Goal: Transaction & Acquisition: Purchase product/service

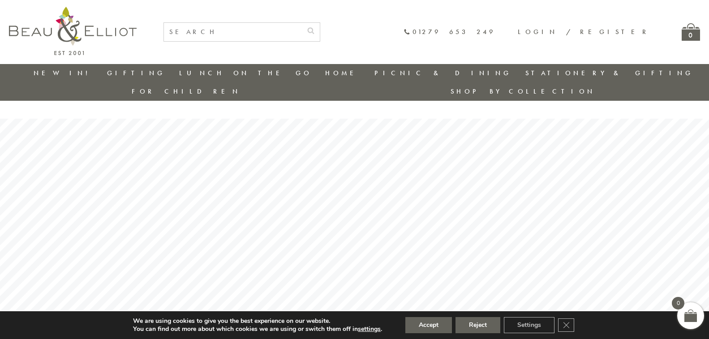
click at [272, 32] on input "text" at bounding box center [233, 32] width 138 height 18
type input "36456"
click at [302, 23] on button "submit" at bounding box center [311, 30] width 18 height 14
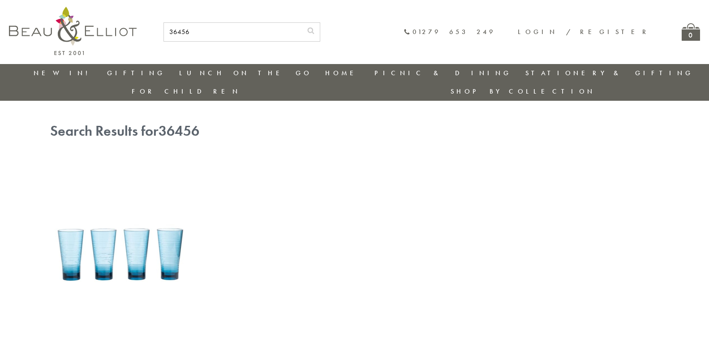
click at [122, 243] on img at bounding box center [119, 247] width 139 height 179
